Goal: Communication & Community: Answer question/provide support

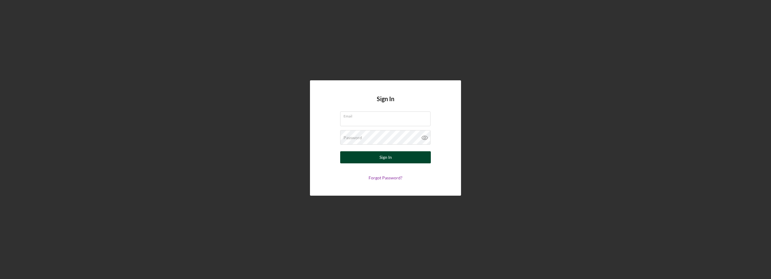
type input "[EMAIL_ADDRESS][DOMAIN_NAME]"
click at [394, 158] on button "Sign In" at bounding box center [385, 157] width 91 height 12
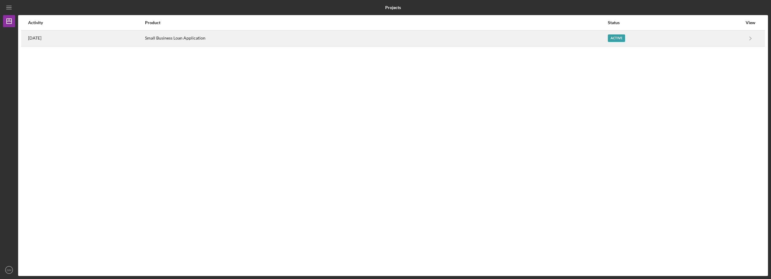
click at [621, 39] on div "Active" at bounding box center [616, 38] width 17 height 8
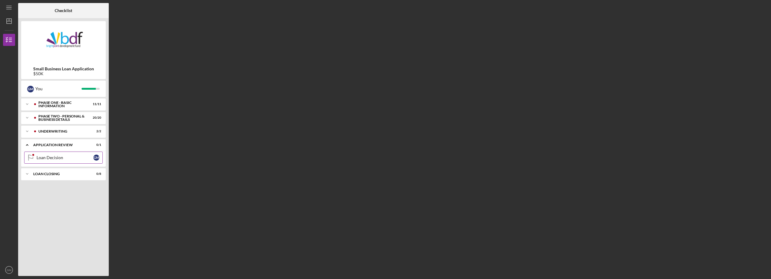
click at [59, 156] on div "Loan Decision" at bounding box center [65, 157] width 57 height 5
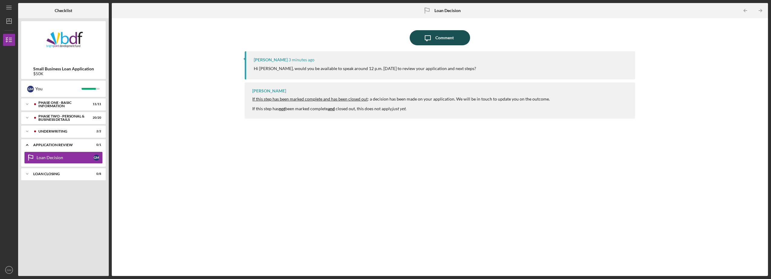
click at [431, 40] on icon "Icon/Message" at bounding box center [427, 37] width 15 height 15
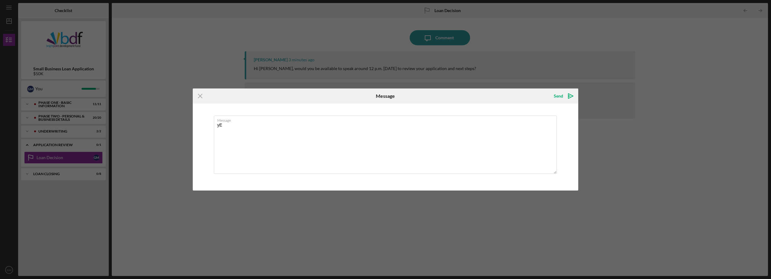
type textarea "y"
type textarea "Yes, I will wait for your call. Thank you."
click at [556, 97] on div "Send" at bounding box center [558, 96] width 9 height 12
